Goal: Obtain resource: Obtain resource

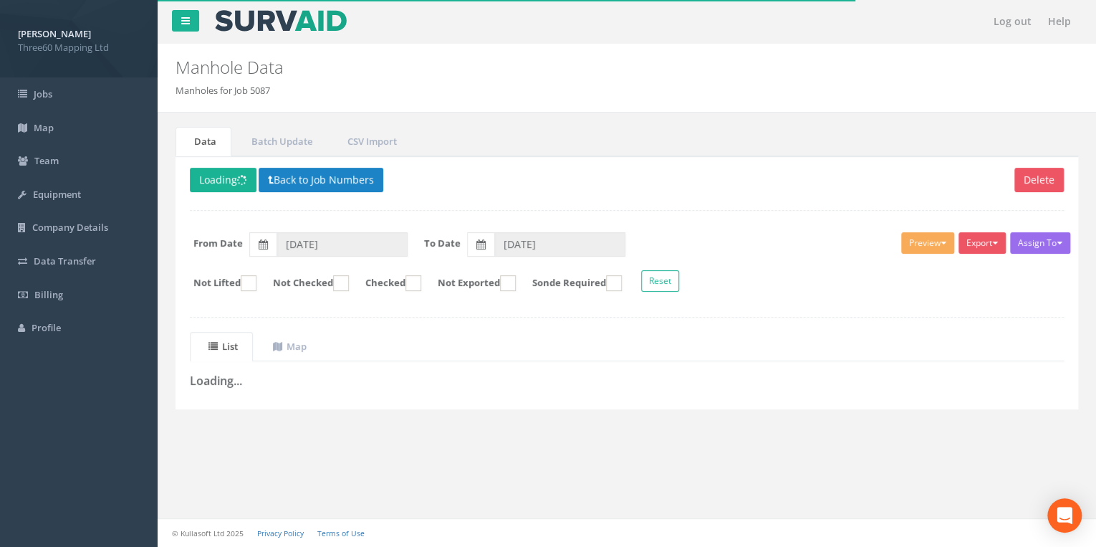
click at [363, 214] on div "Delete Loading Back to Job Numbers Assign To No Companies Added Export 360 Manh…" at bounding box center [627, 282] width 903 height 253
click at [310, 174] on button "Back to Job Numbers" at bounding box center [321, 180] width 125 height 24
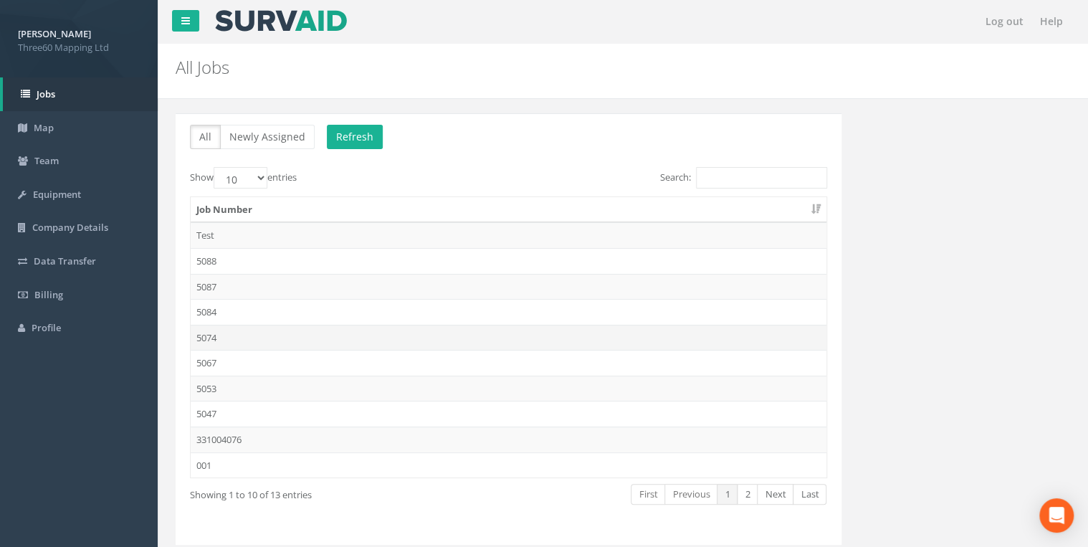
click at [203, 329] on td "5074" at bounding box center [509, 338] width 636 height 26
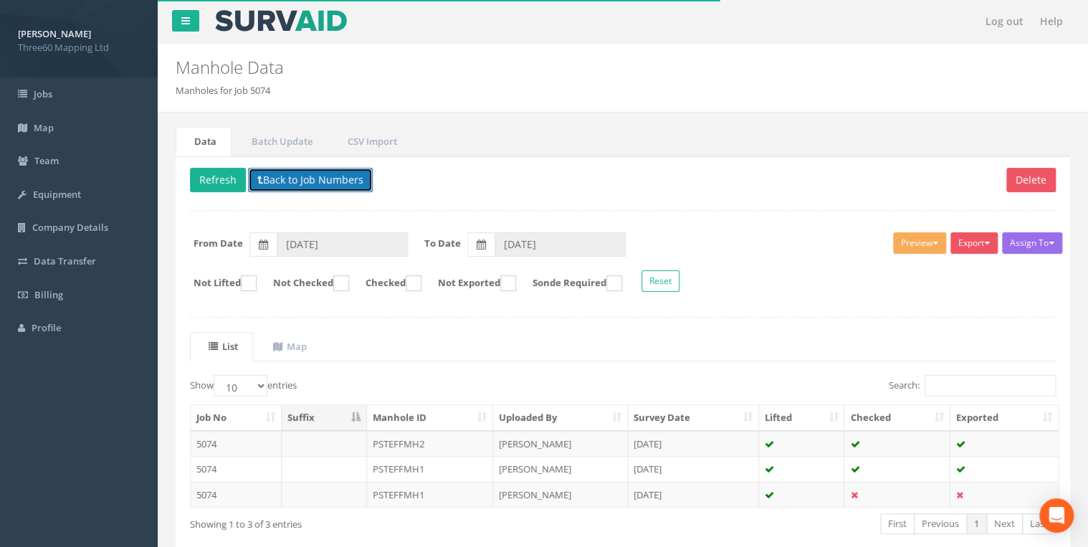
click at [274, 180] on button "Back to Job Numbers" at bounding box center [310, 180] width 125 height 24
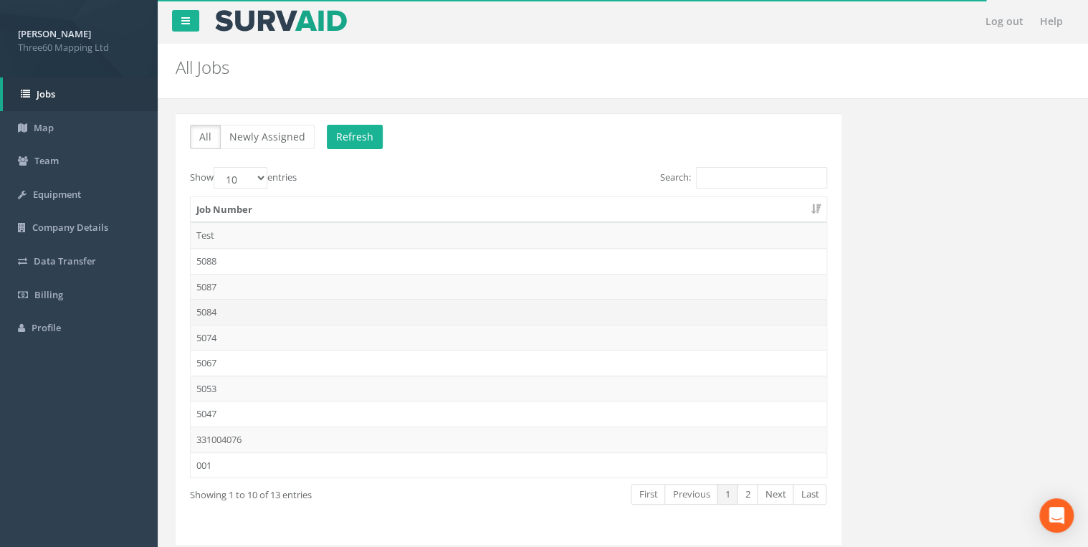
click at [219, 312] on td "5084" at bounding box center [509, 312] width 636 height 26
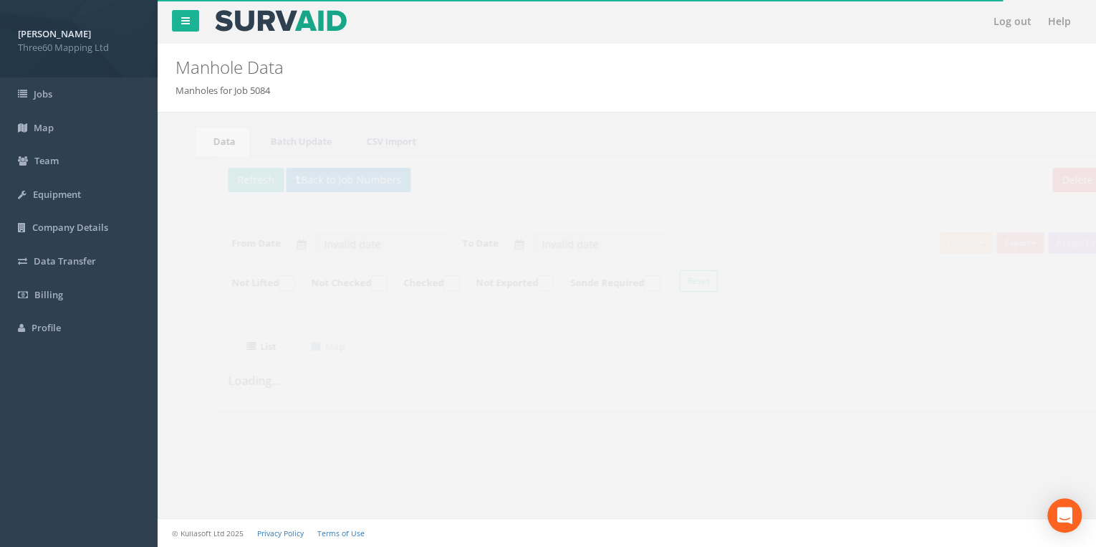
type input "[DATE]"
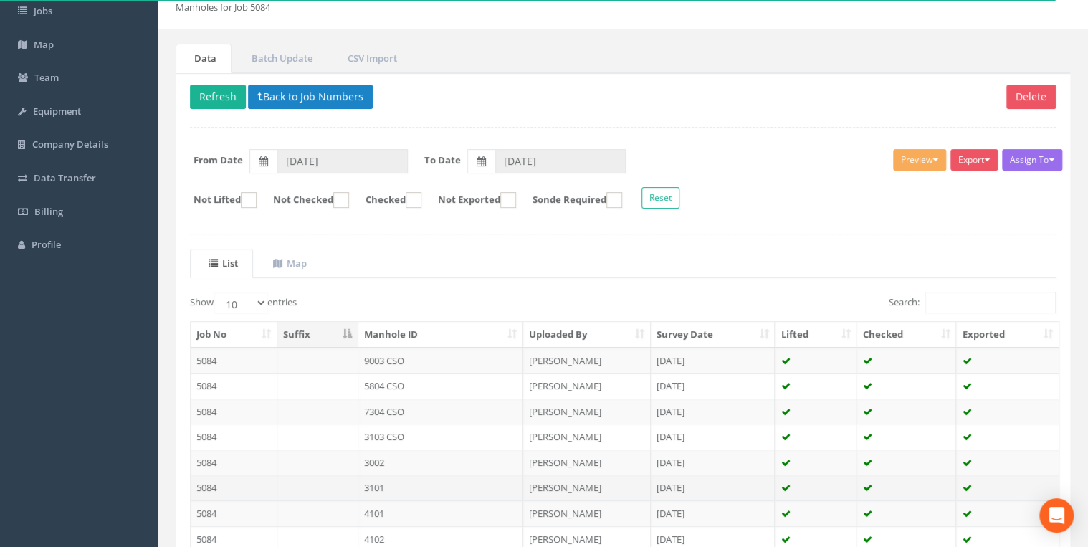
scroll to position [229, 0]
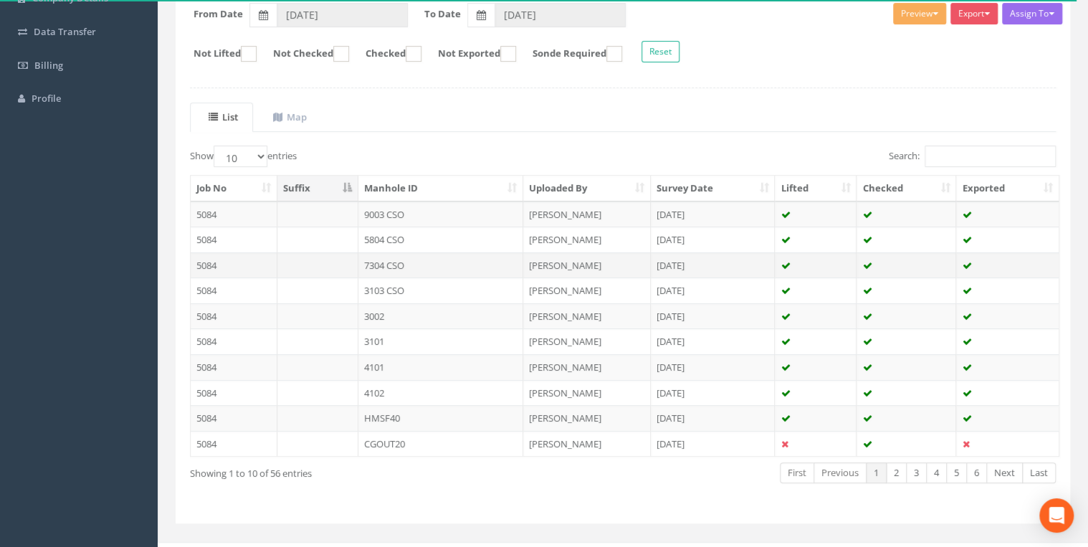
click at [417, 259] on td "7304 CSO" at bounding box center [440, 265] width 165 height 26
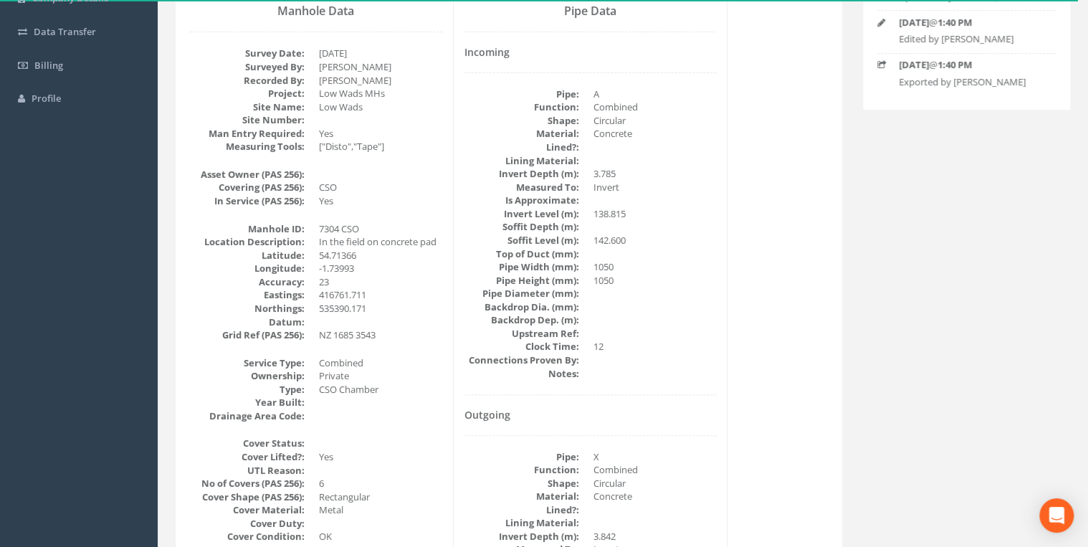
scroll to position [0, 0]
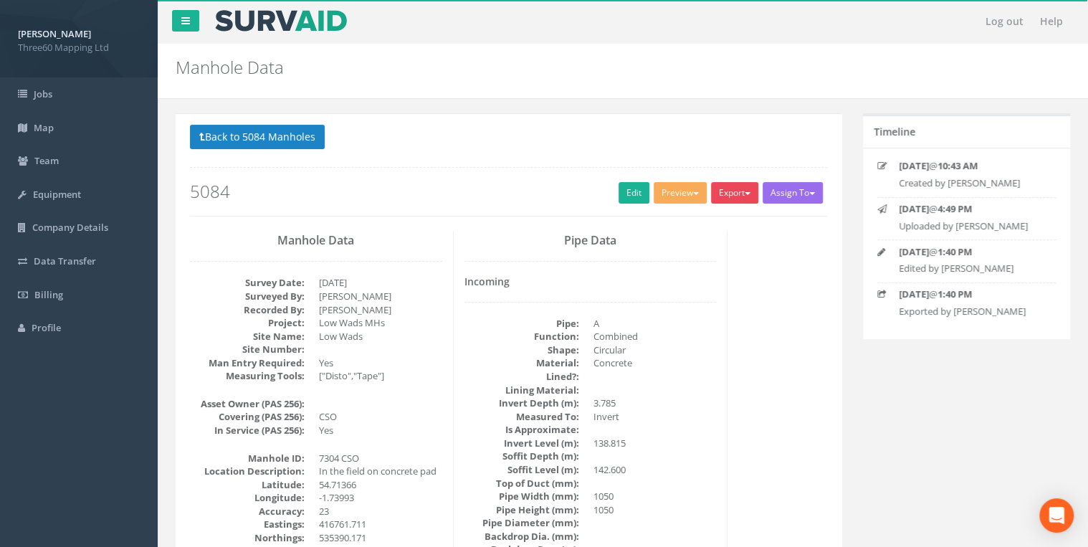
click at [730, 183] on button "Export" at bounding box center [734, 192] width 47 height 21
click at [687, 183] on button "Preview" at bounding box center [679, 192] width 53 height 21
click at [720, 198] on button "Export" at bounding box center [734, 192] width 47 height 21
click at [691, 226] on link "360 Manhole" at bounding box center [705, 222] width 109 height 22
